Goal: Transaction & Acquisition: Purchase product/service

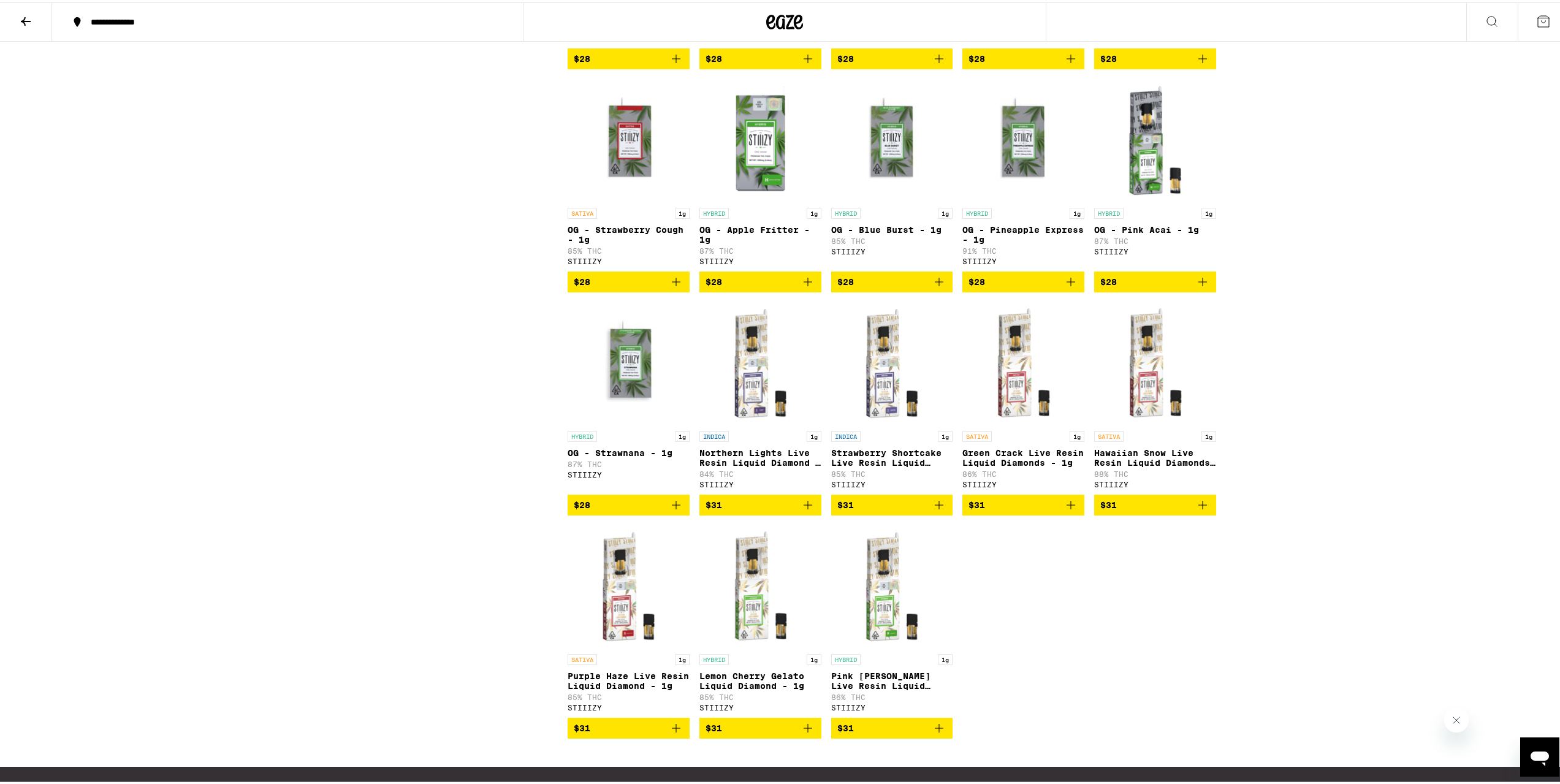
scroll to position [858, 0]
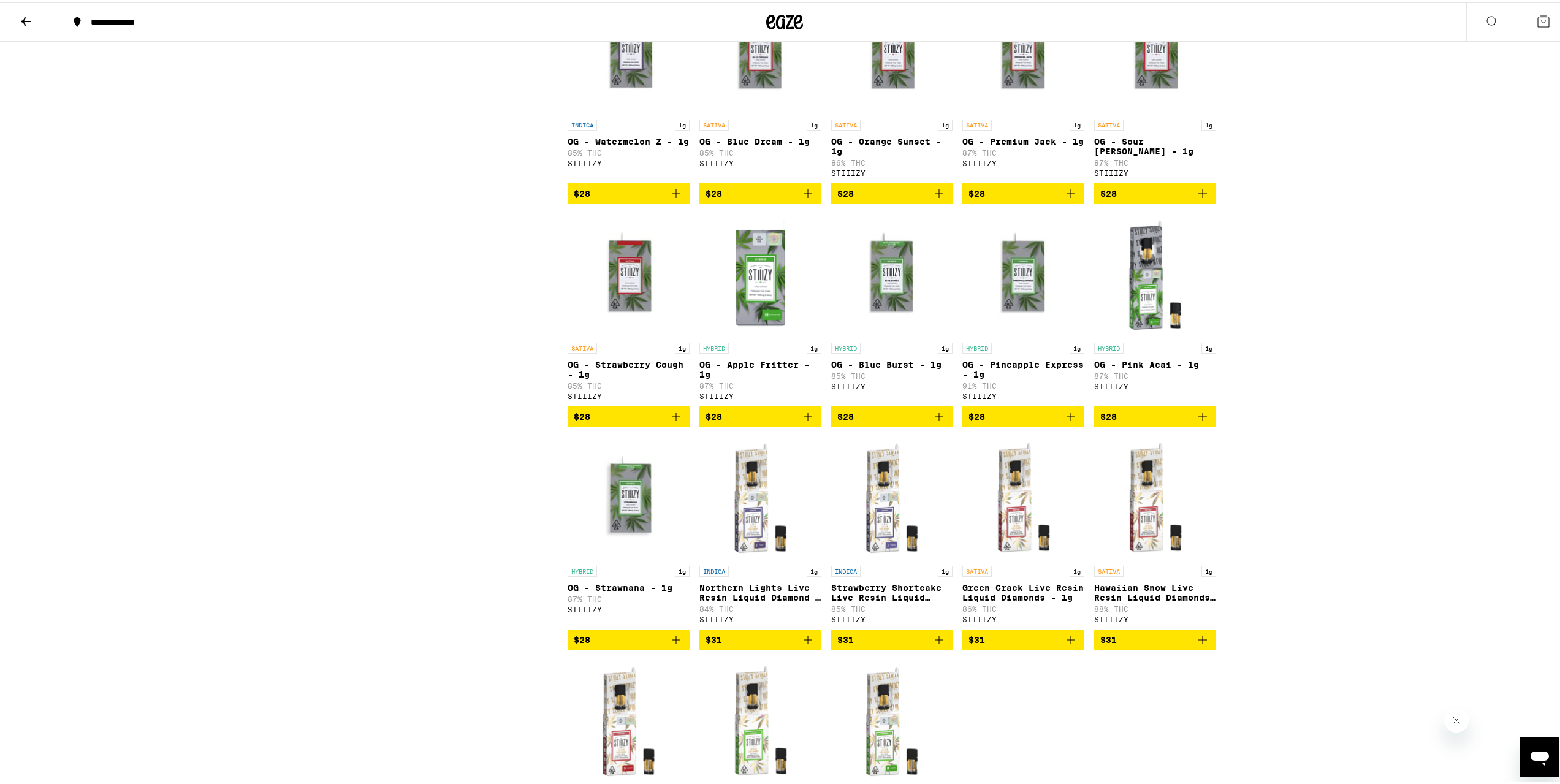
click at [678, 645] on icon "Add to bag" at bounding box center [676, 638] width 15 height 15
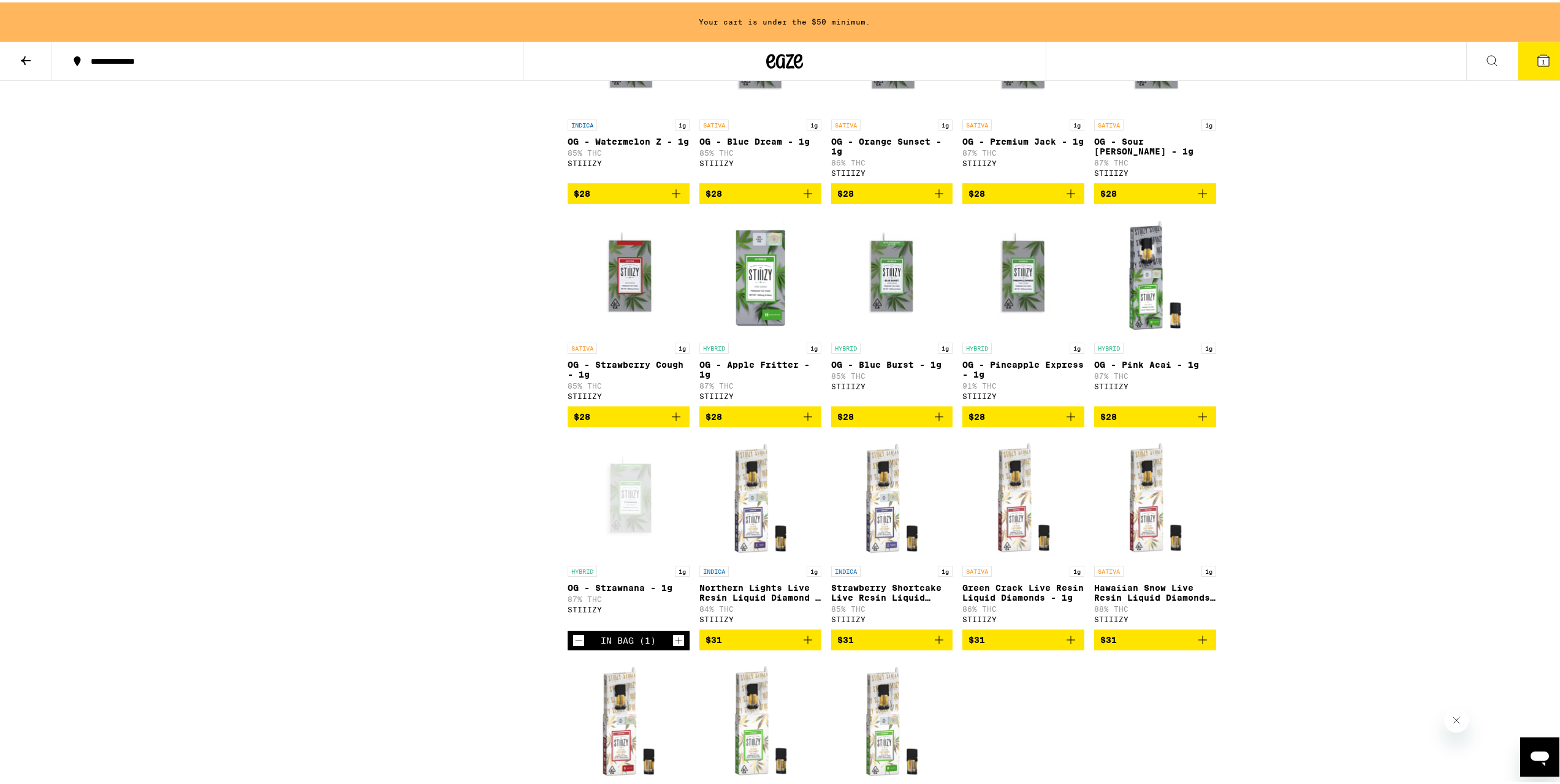
click at [672, 422] on icon "Add to bag" at bounding box center [676, 415] width 15 height 15
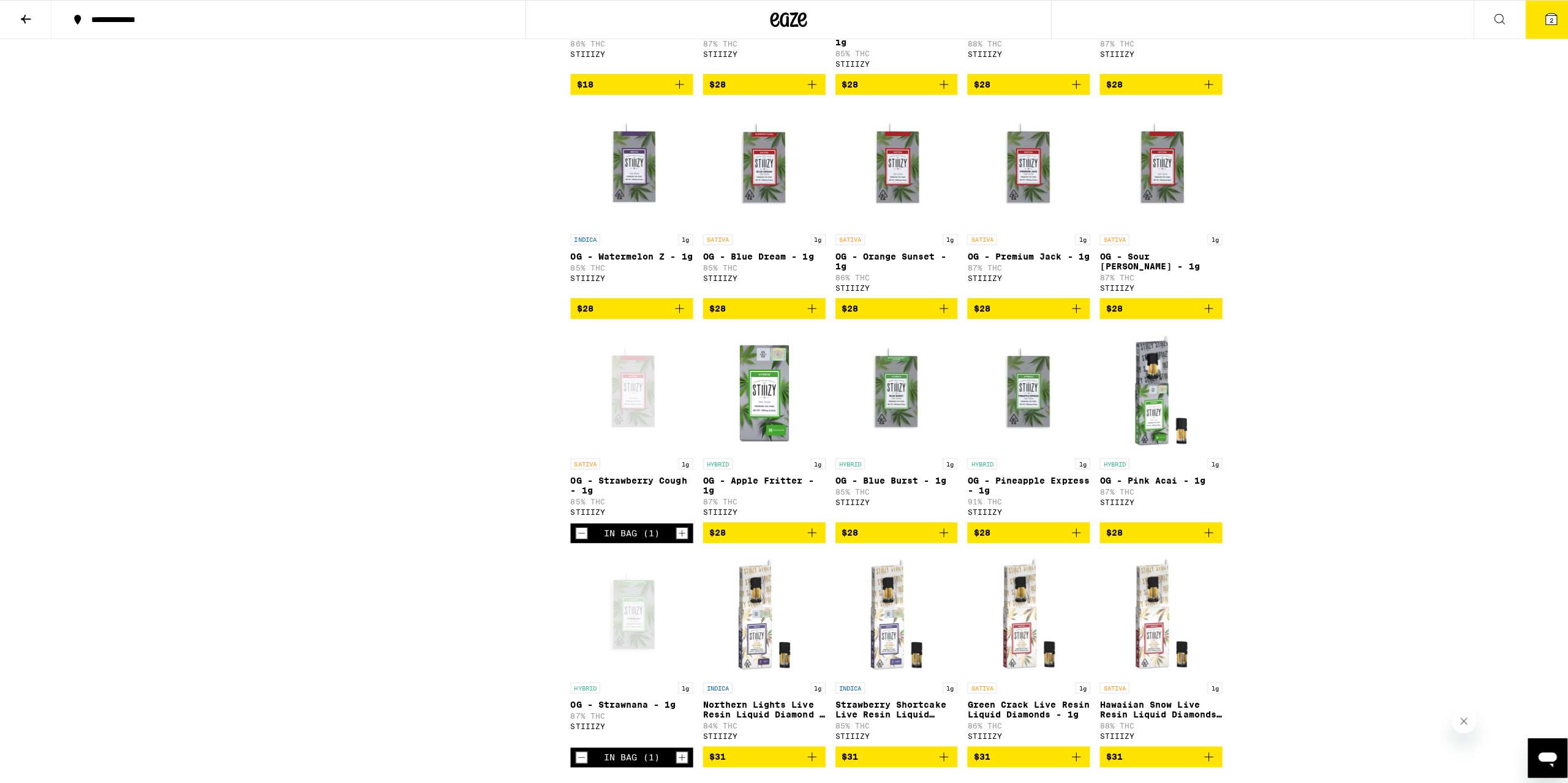
scroll to position [673, 0]
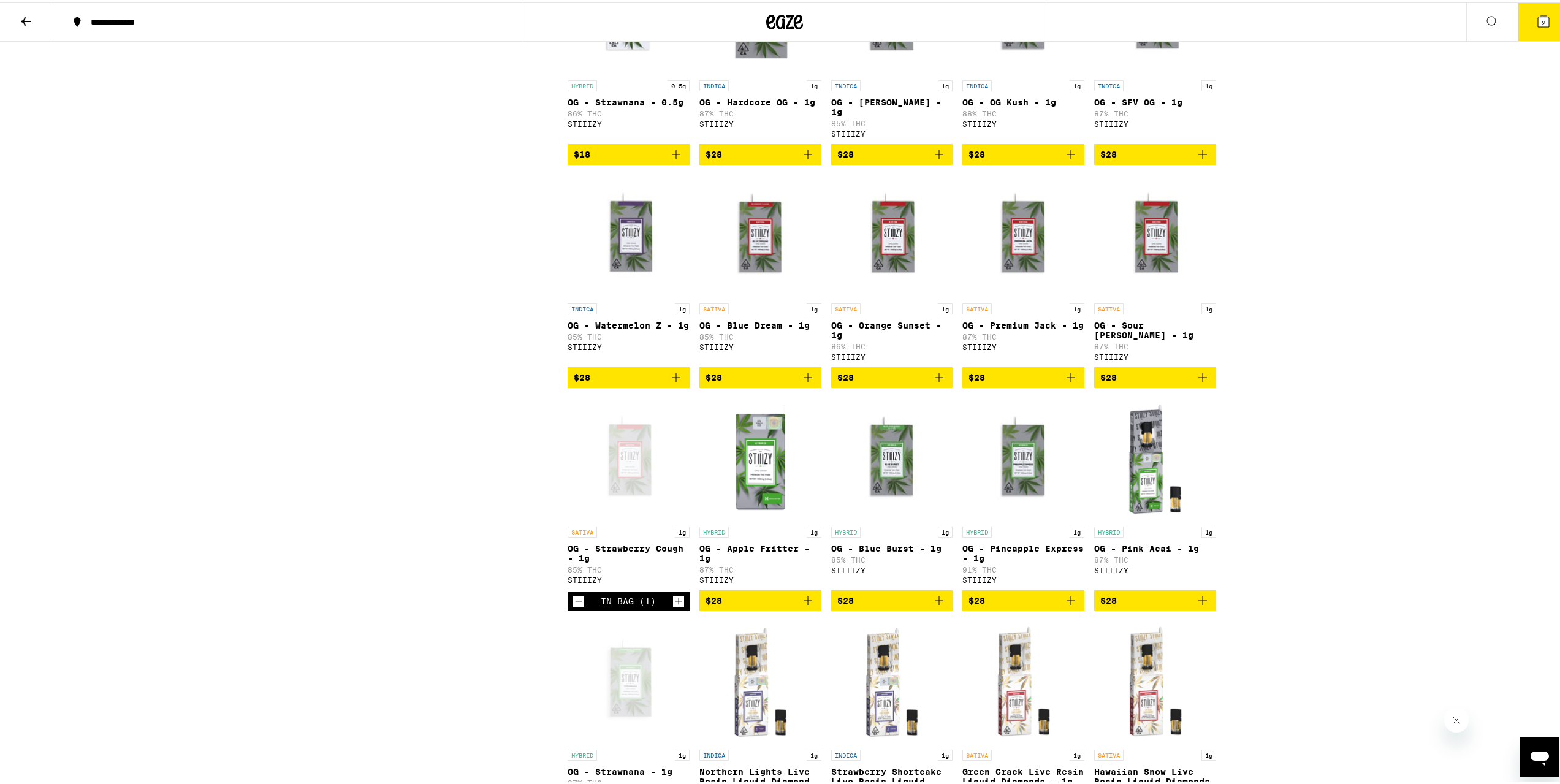
click at [672, 379] on icon "Add to bag" at bounding box center [676, 375] width 9 height 9
click at [1538, 22] on icon at bounding box center [1543, 19] width 11 height 11
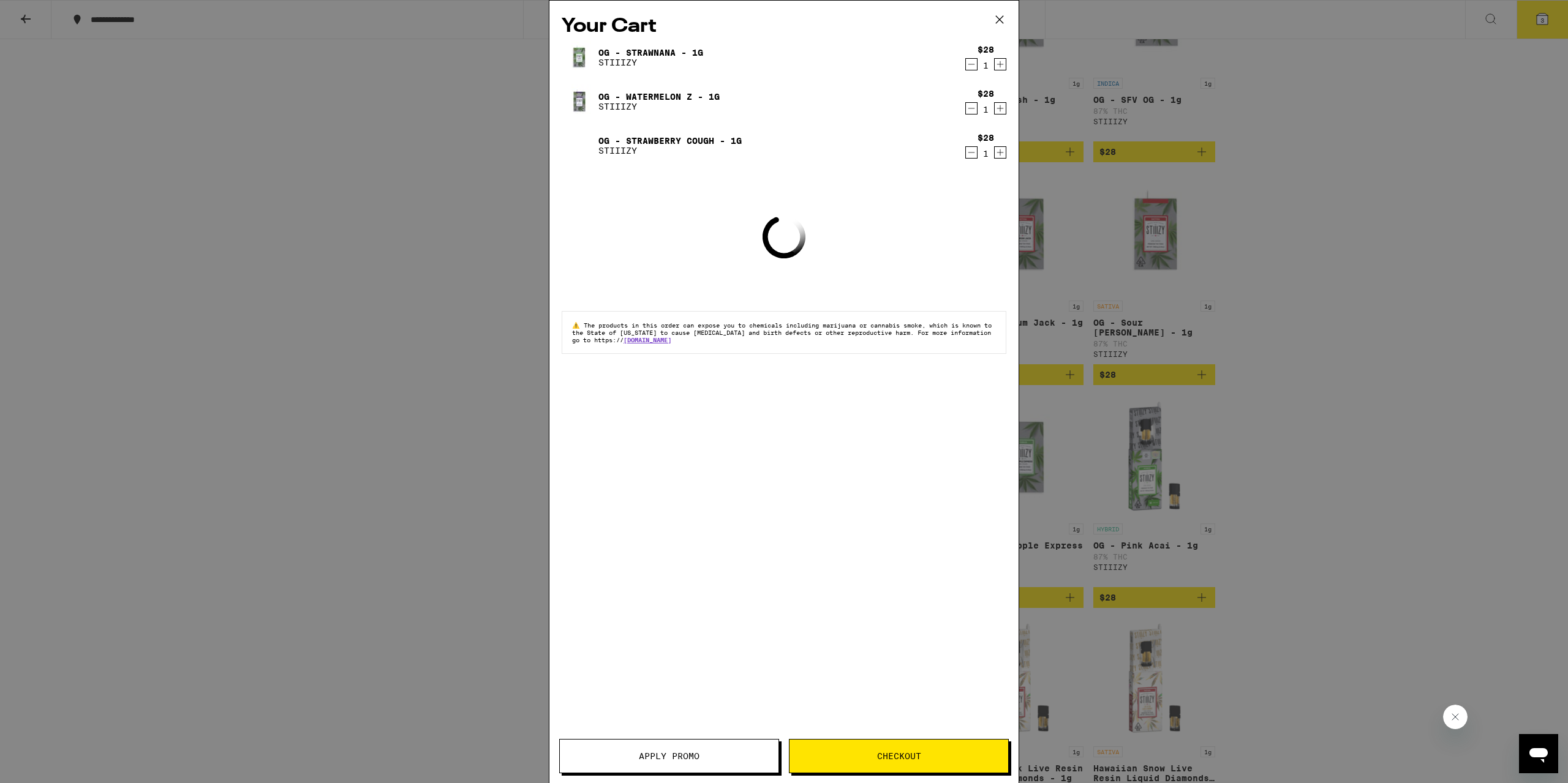
click at [884, 755] on span "Checkout" at bounding box center [899, 756] width 44 height 9
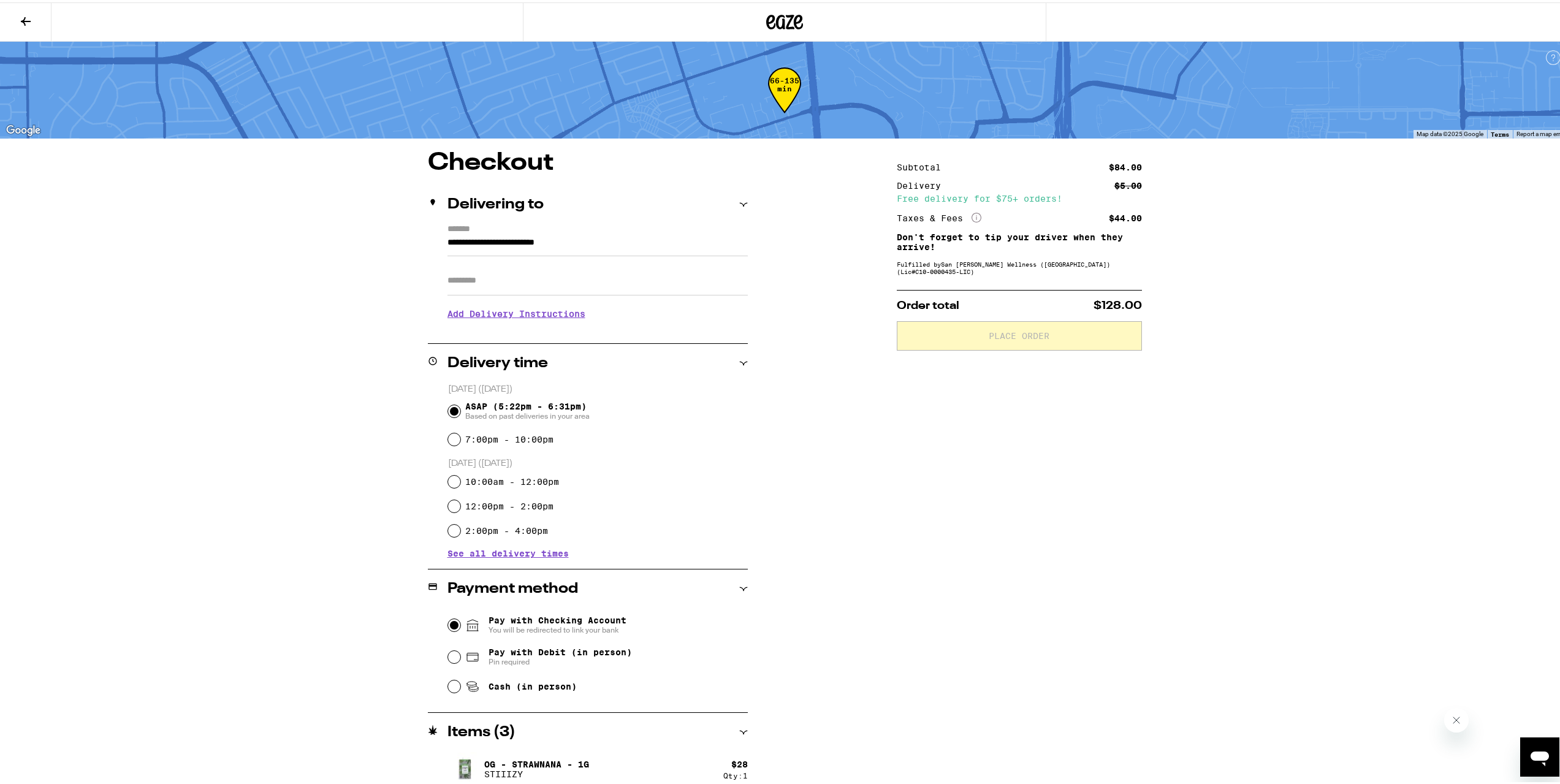
click at [448, 619] on input "Pay with Checking Account You will be redirected to link your bank" at bounding box center [454, 623] width 12 height 12
click at [447, 655] on body "**********" at bounding box center [785, 445] width 1569 height 891
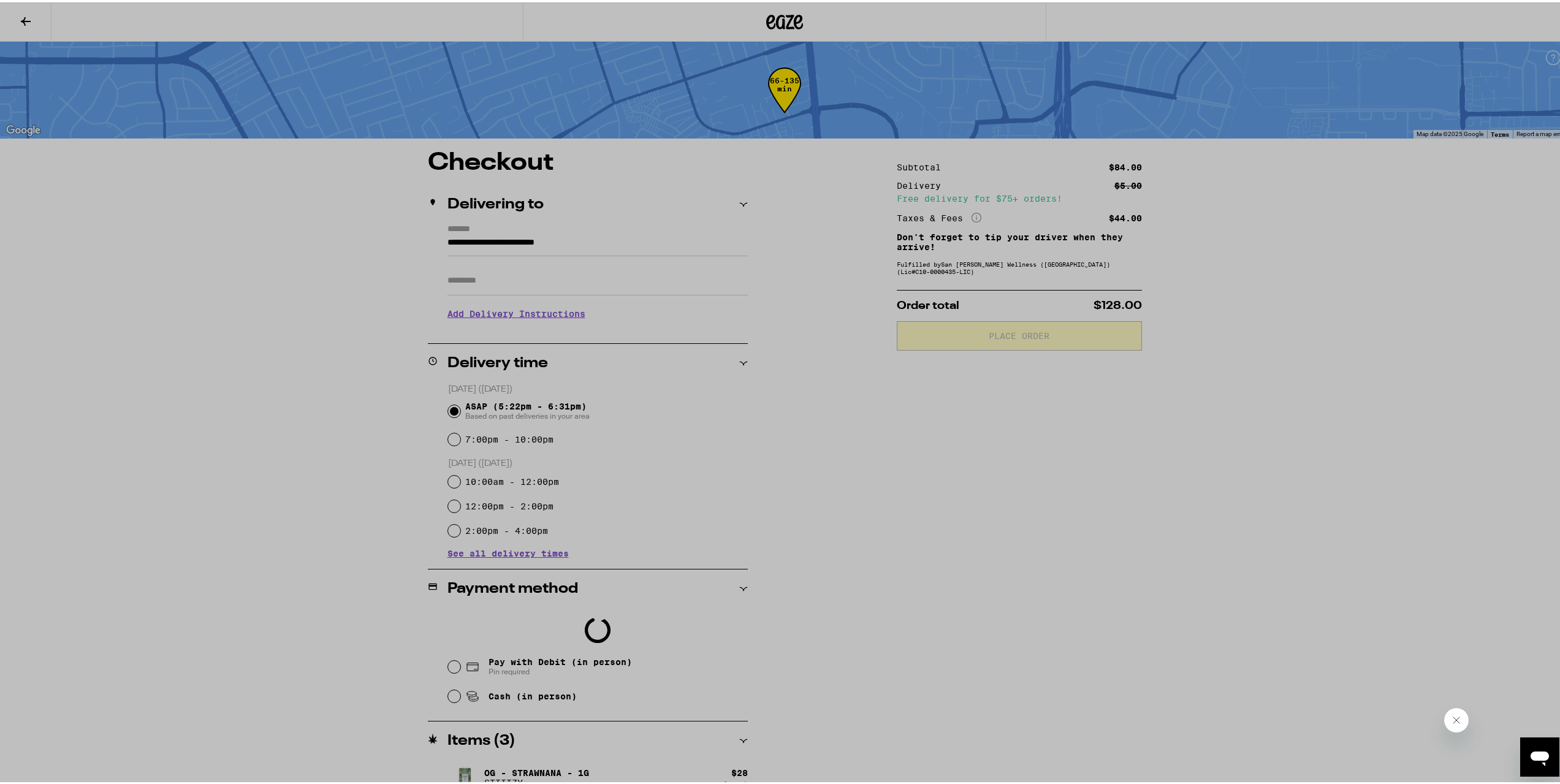
click at [445, 666] on div at bounding box center [785, 392] width 1569 height 784
click at [396, 572] on div at bounding box center [785, 392] width 1569 height 784
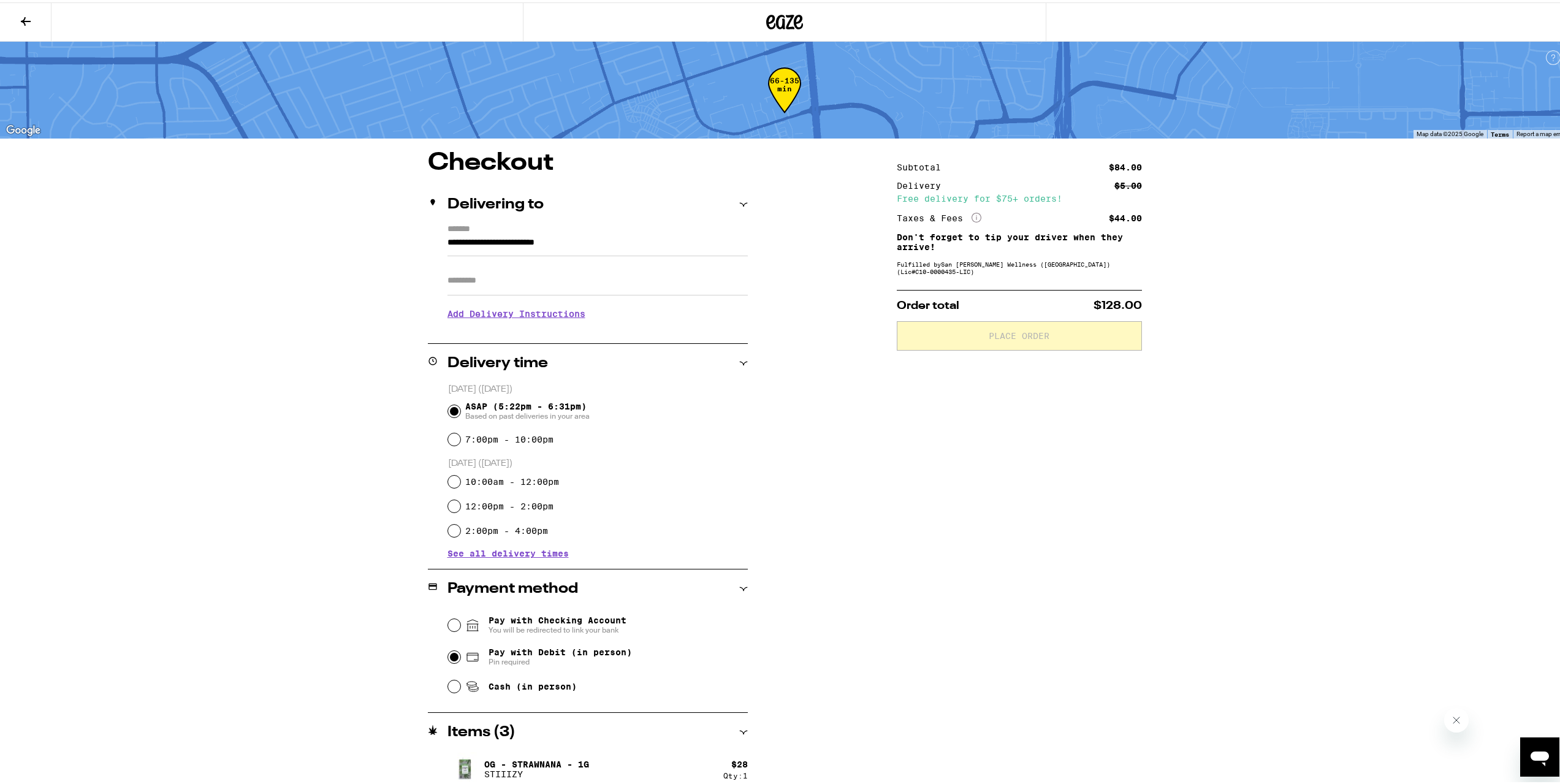
click at [450, 654] on input "Pay with Debit (in person) Pin required" at bounding box center [454, 654] width 12 height 12
radio input "true"
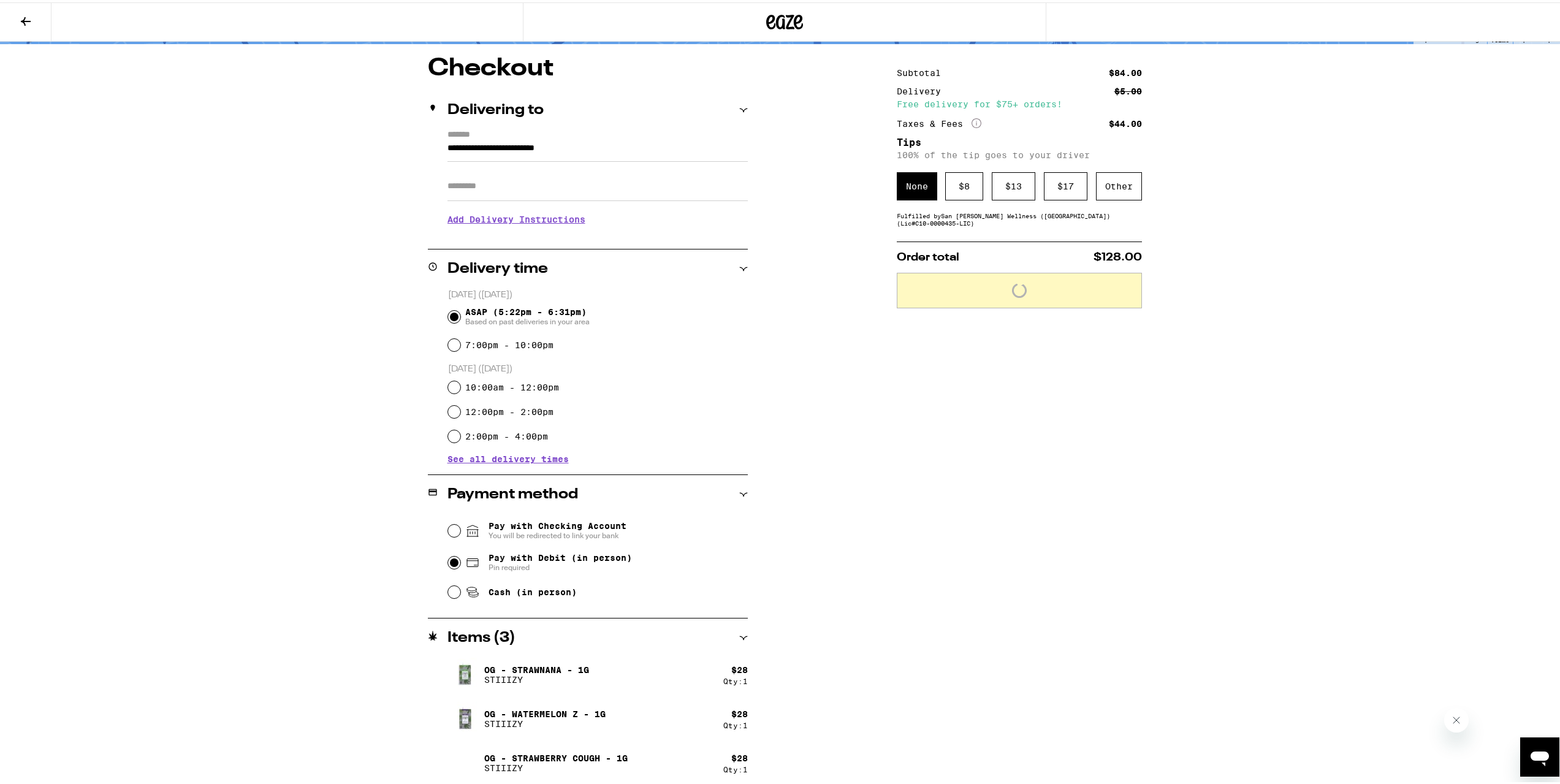
scroll to position [99, 0]
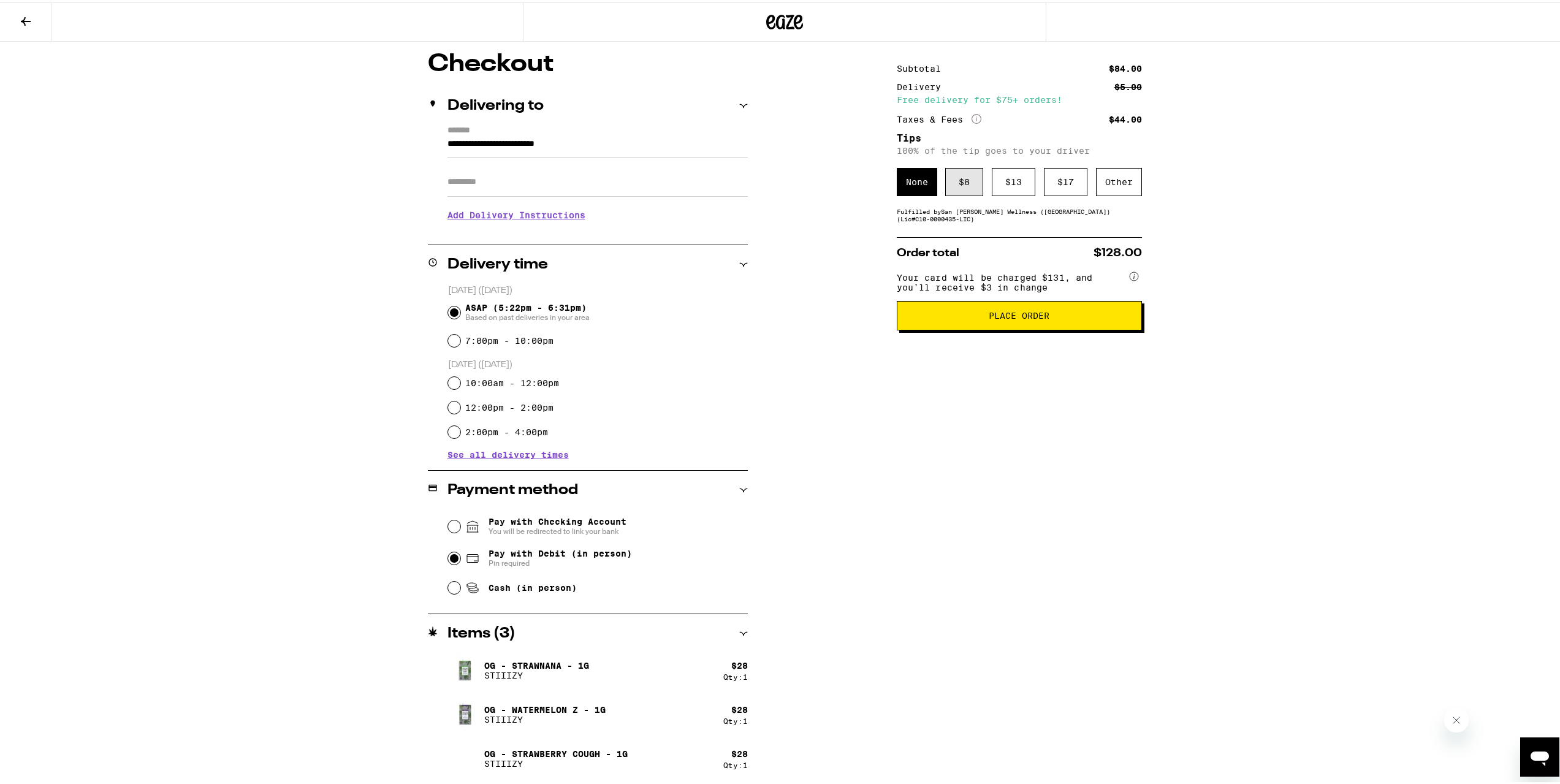
click at [954, 187] on div "$ 8" at bounding box center [964, 179] width 38 height 28
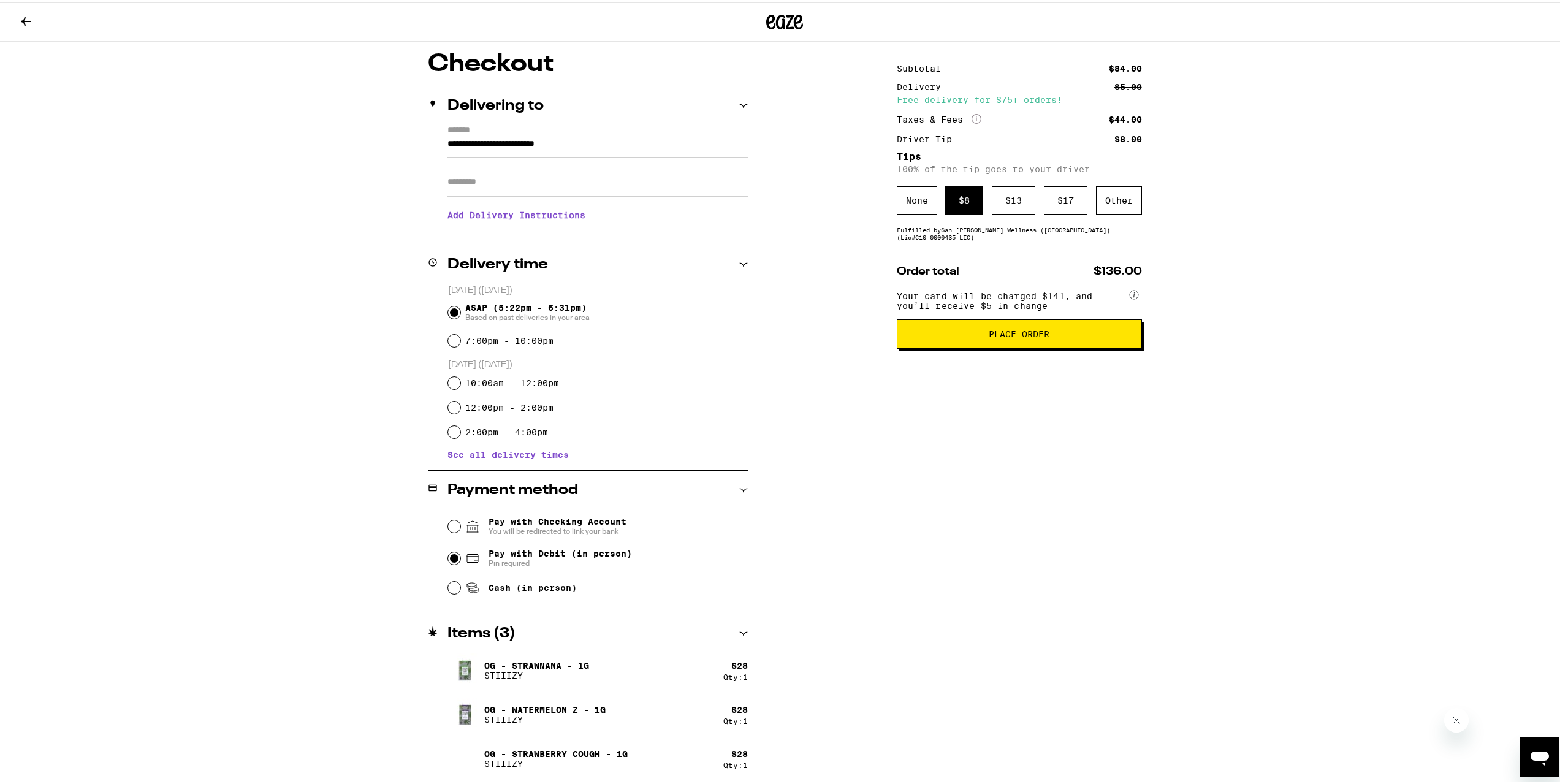
click at [1069, 332] on button "Place Order" at bounding box center [1019, 332] width 245 height 30
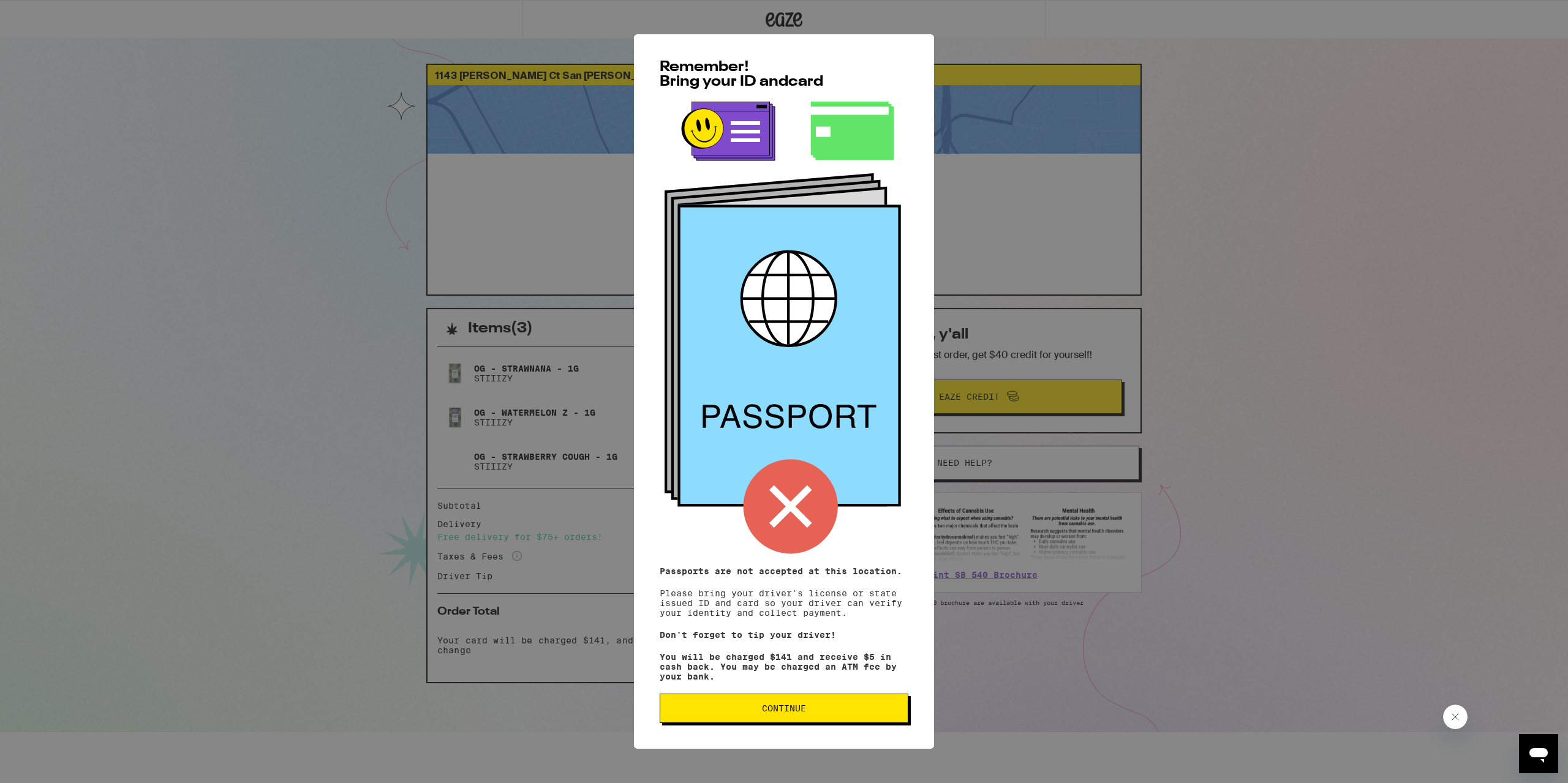
click at [825, 713] on span "Continue" at bounding box center [784, 708] width 228 height 9
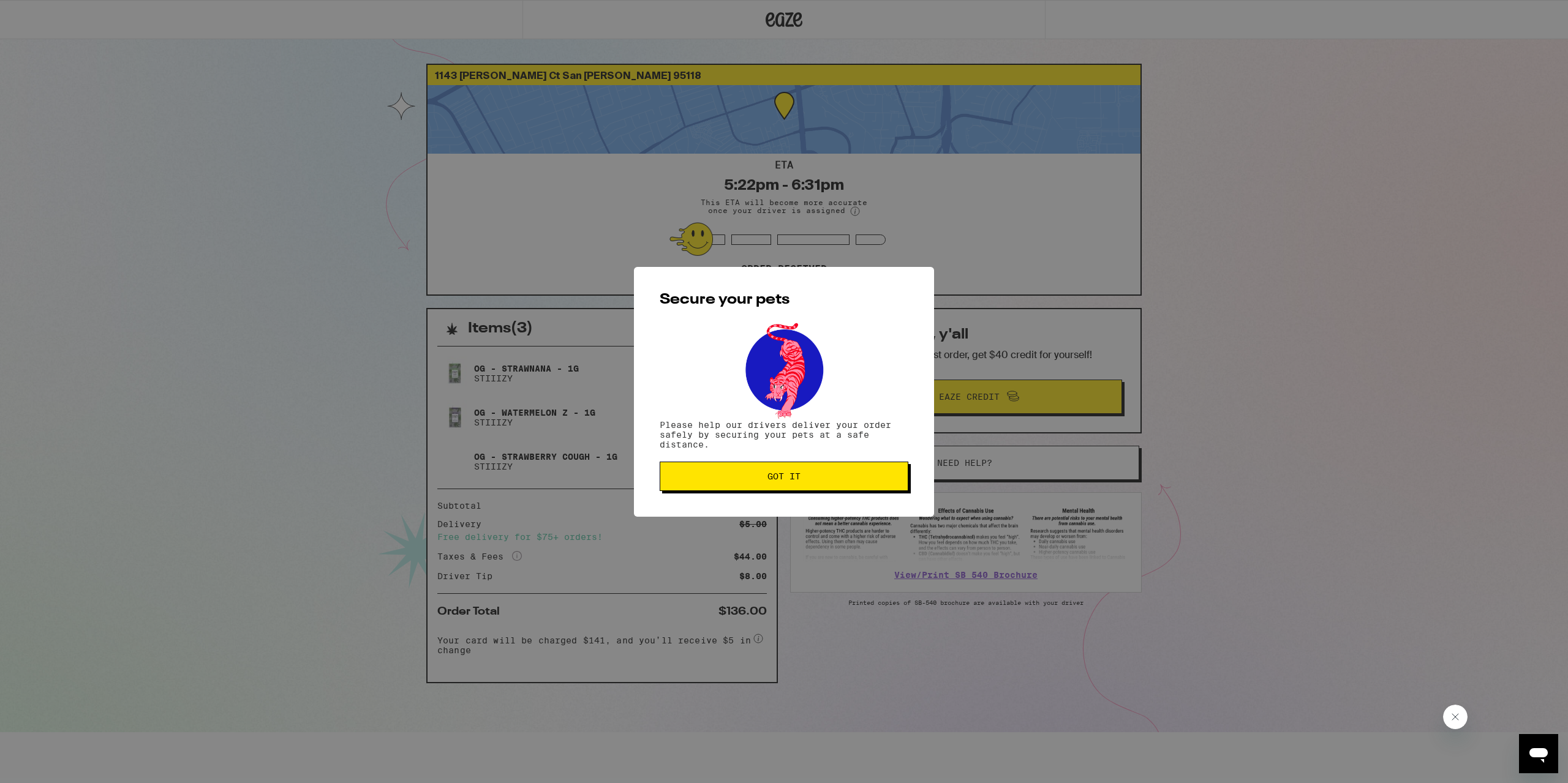
click at [794, 495] on div "Secure your pets Please help our drivers deliver your order safely by securing …" at bounding box center [783, 391] width 300 height 250
click at [798, 481] on span "Got it" at bounding box center [784, 476] width 33 height 9
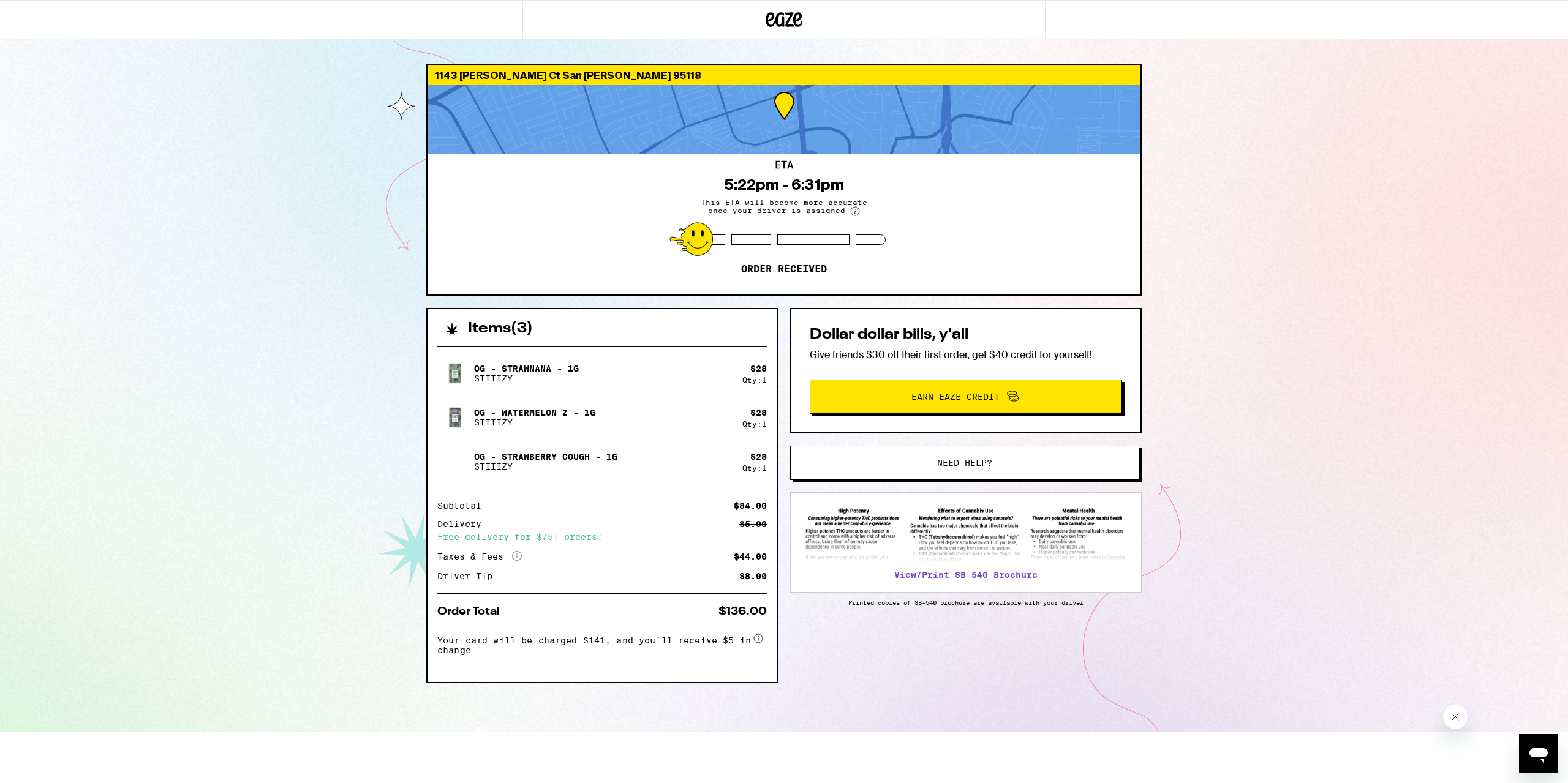
click at [267, 635] on div "1143 [PERSON_NAME] Ct San [PERSON_NAME] 95118 ETA 5:22pm - 6:31pm This ETA will…" at bounding box center [784, 366] width 1568 height 732
